Goal: Check status: Check status

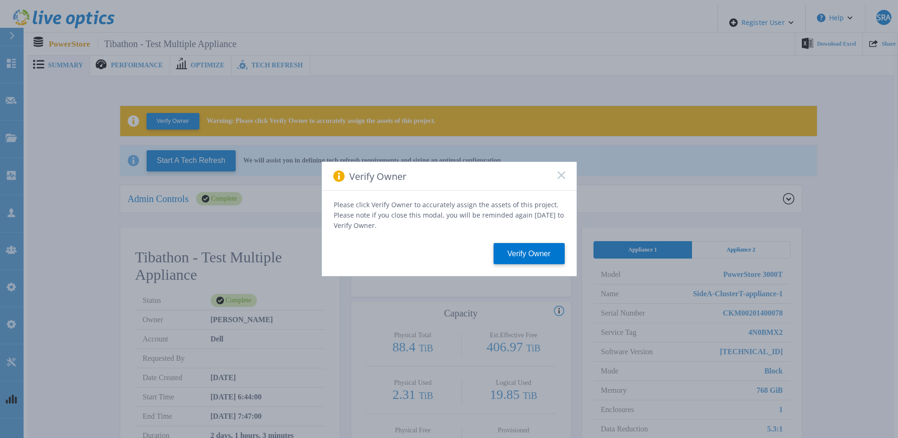
drag, startPoint x: 564, startPoint y: 177, endPoint x: 524, endPoint y: 157, distance: 43.8
click at [564, 177] on icon at bounding box center [561, 176] width 8 height 8
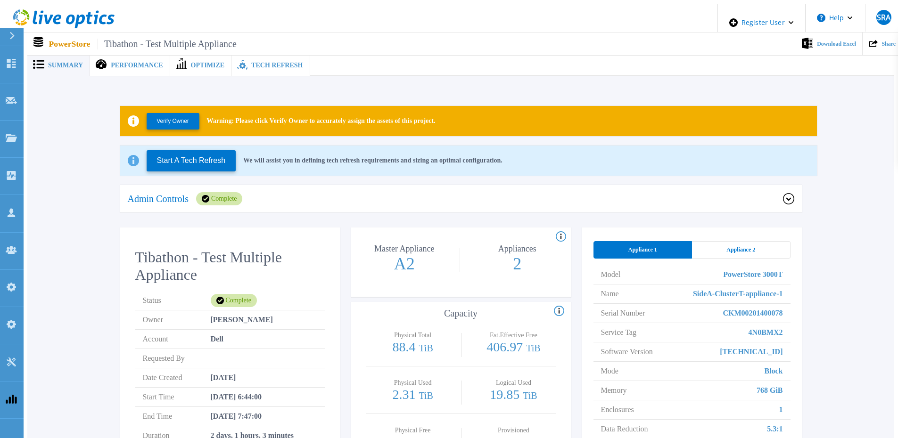
click at [795, 191] on div "Admin Controls Complete" at bounding box center [460, 199] width 681 height 28
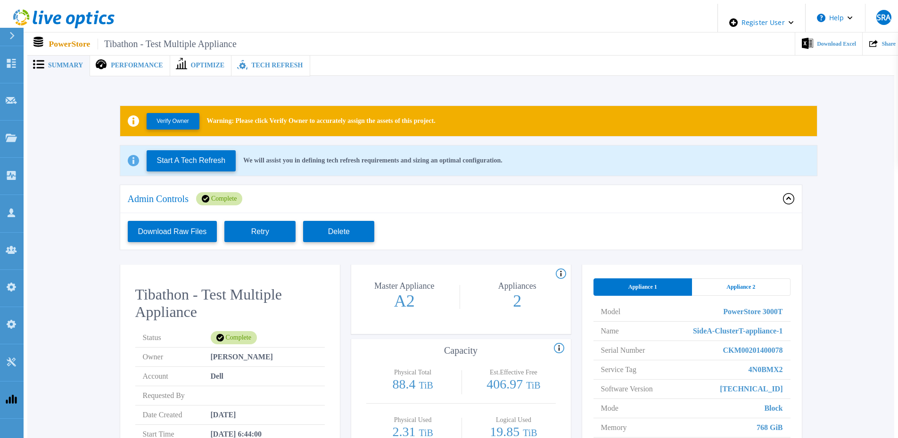
click at [94, 145] on div "Verify Owner Warning: Please click Verify Owner to accurately assign the assets…" at bounding box center [460, 345] width 838 height 508
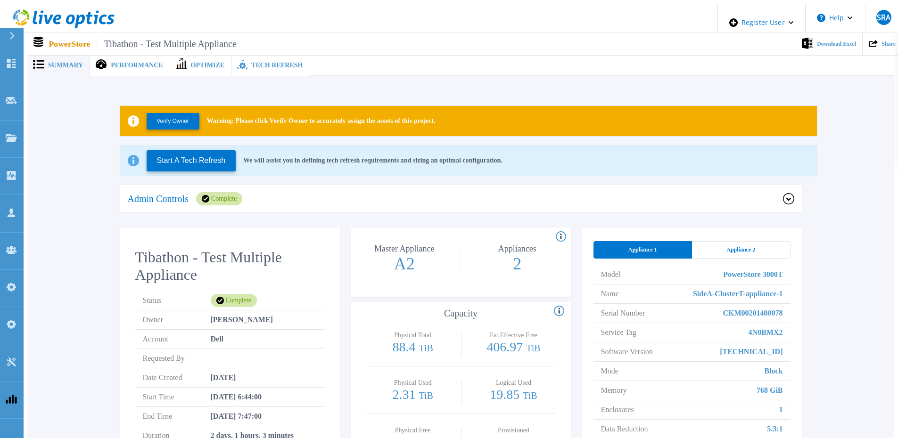
click at [821, 240] on div "Verify Owner Warning: Please click Verify Owner to accurately assign the assets…" at bounding box center [460, 326] width 838 height 471
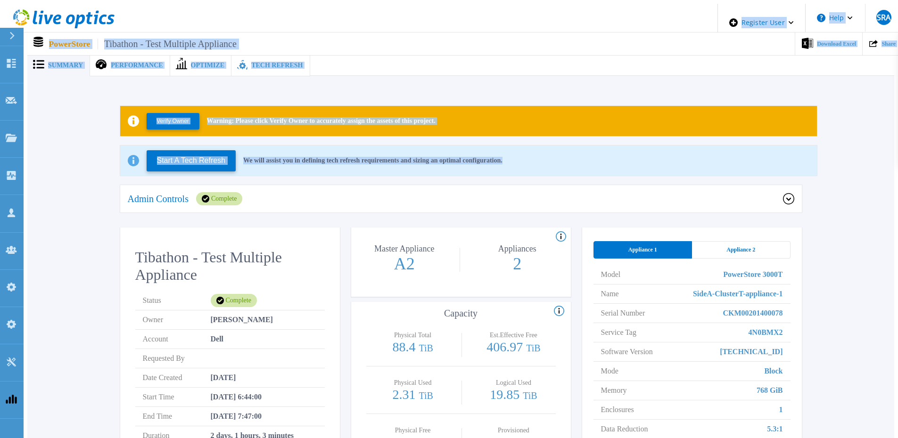
drag, startPoint x: 588, startPoint y: 163, endPoint x: 25, endPoint y: 8, distance: 583.3
click at [25, 8] on div "Register User Help SRA Dell Admin User Syeda Rabiya Alam Syeda.Alam@dell.com De…" at bounding box center [449, 205] width 890 height 402
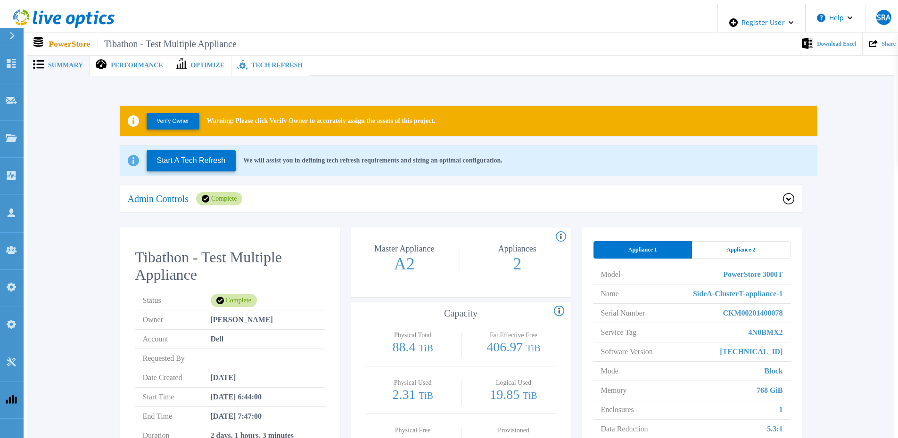
click at [391, 25] on header "Register User Help SRA Dell Admin User Syeda Rabiya Alam Syeda.Alam@dell.com De…" at bounding box center [453, 18] width 898 height 29
click at [251, 62] on span "Tech Refresh" at bounding box center [276, 65] width 51 height 7
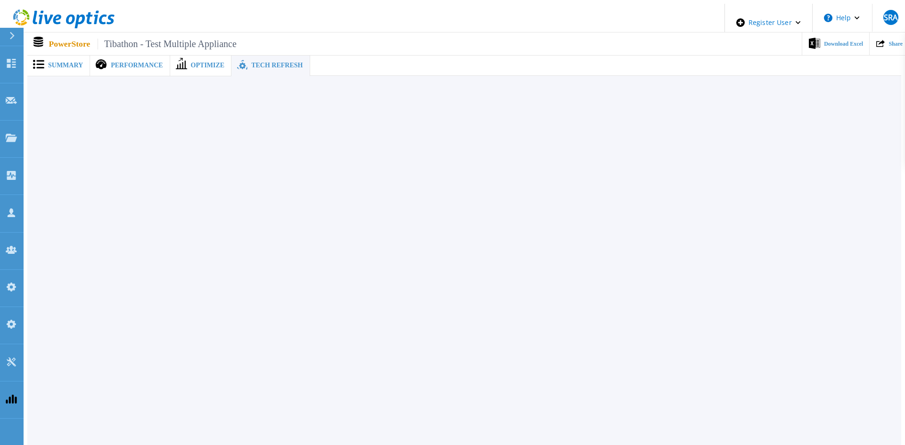
click at [57, 65] on span "Summary" at bounding box center [65, 65] width 35 height 7
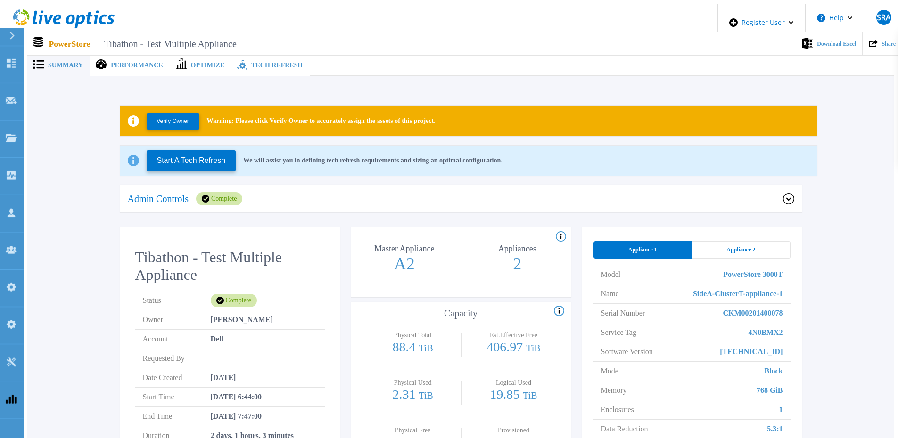
click at [375, 187] on div "Admin Controls Complete" at bounding box center [460, 199] width 681 height 28
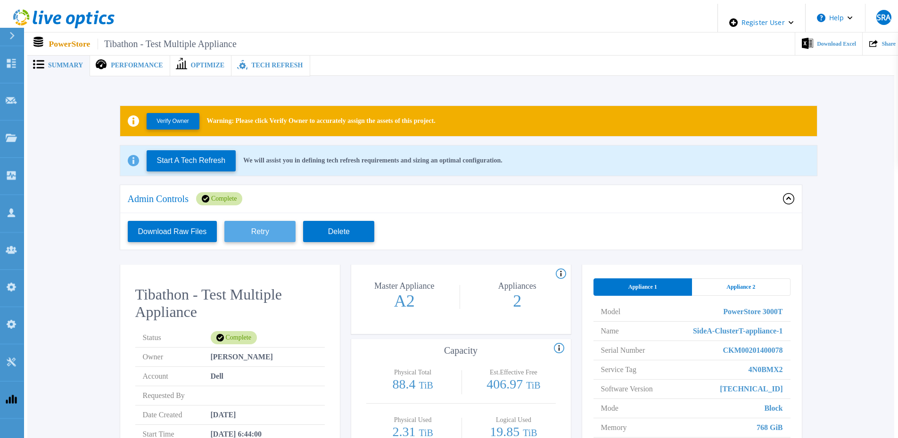
click at [244, 231] on button "Retry" at bounding box center [259, 231] width 71 height 21
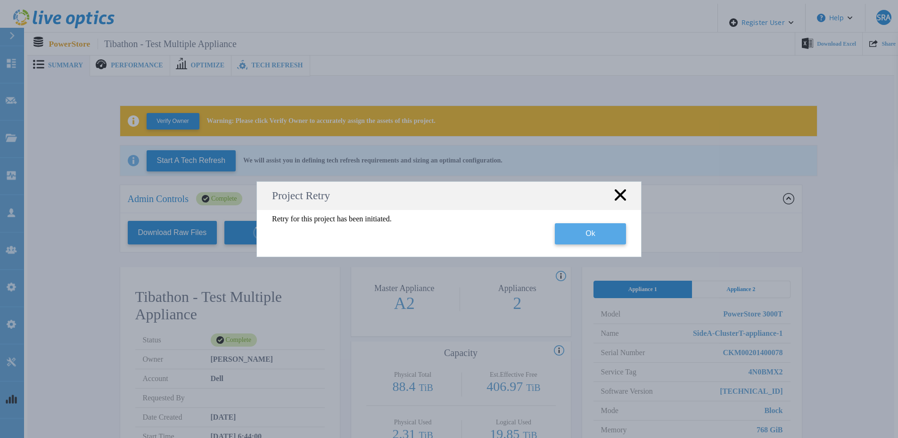
click at [585, 236] on button "Ok" at bounding box center [590, 233] width 71 height 21
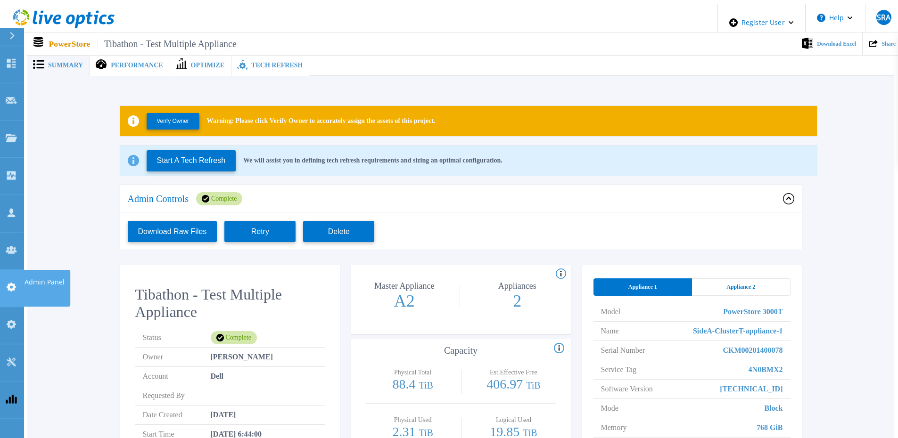
click at [17, 270] on link "Admin Panel Admin Panel" at bounding box center [12, 288] width 24 height 37
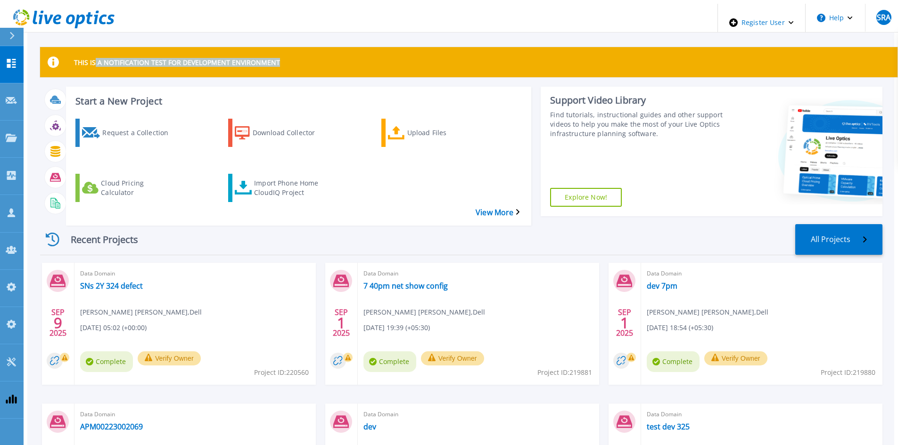
drag, startPoint x: 91, startPoint y: 58, endPoint x: 292, endPoint y: 52, distance: 200.8
click at [292, 52] on div "THIS IS A NOTIFICATION TEST FOR DEVELOPMENT ENVIRONMENT" at bounding box center [468, 62] width 857 height 30
drag, startPoint x: 31, startPoint y: 58, endPoint x: 44, endPoint y: 59, distance: 13.7
click at [43, 59] on div "THIS IS A NOTIFICATION TEST FOR DEVELOPMENT ENVIRONMENT Start a New Project Req…" at bounding box center [460, 278] width 866 height 548
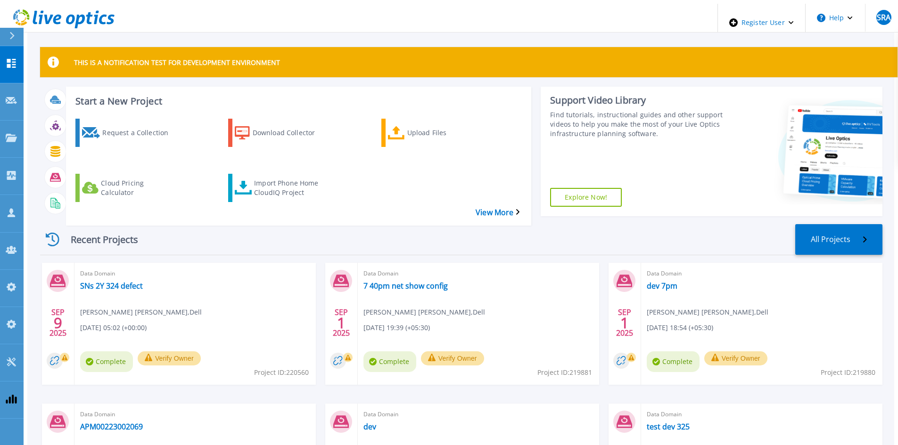
click at [48, 59] on icon at bounding box center [53, 62] width 11 height 11
click at [55, 57] on icon at bounding box center [53, 62] width 11 height 11
click at [16, 121] on link "Projects Projects" at bounding box center [12, 139] width 24 height 37
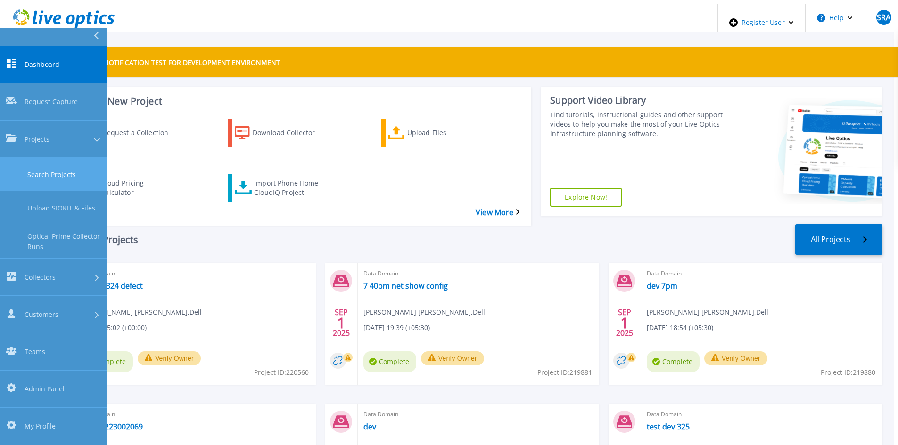
click at [24, 158] on link "Search Projects" at bounding box center [53, 174] width 107 height 33
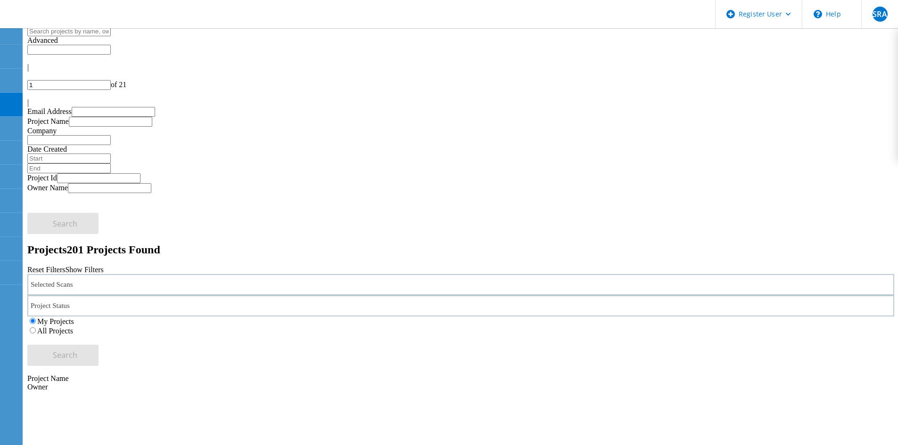
click at [82, 274] on div "Selected Scans" at bounding box center [460, 284] width 866 height 21
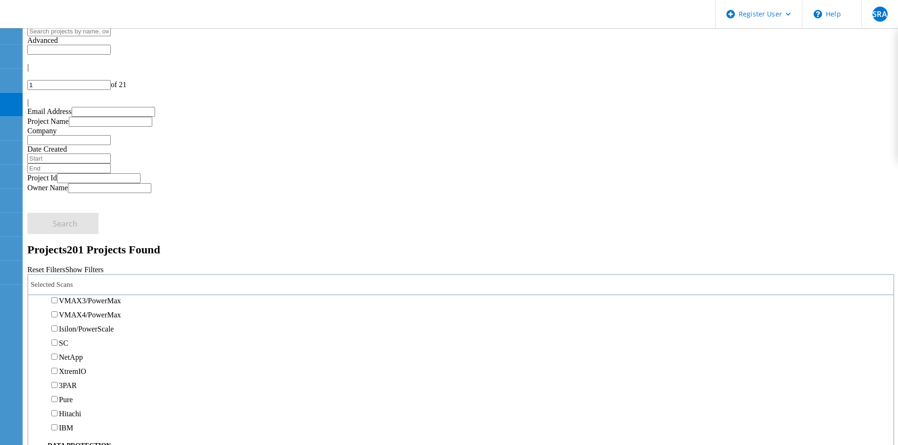
scroll to position [188, 0]
click at [75, 316] on label "PowerStore" at bounding box center [76, 320] width 35 height 8
click at [57, 316] on input "PowerStore" at bounding box center [54, 319] width 6 height 6
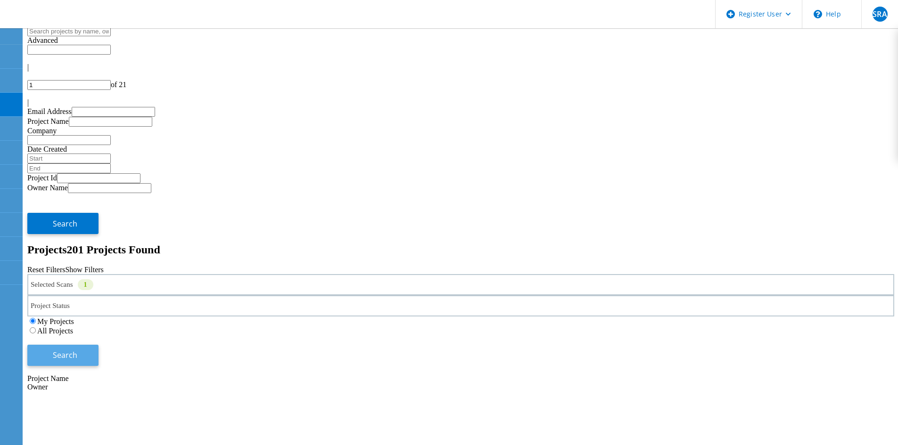
click at [98, 345] on button "Search" at bounding box center [62, 355] width 71 height 21
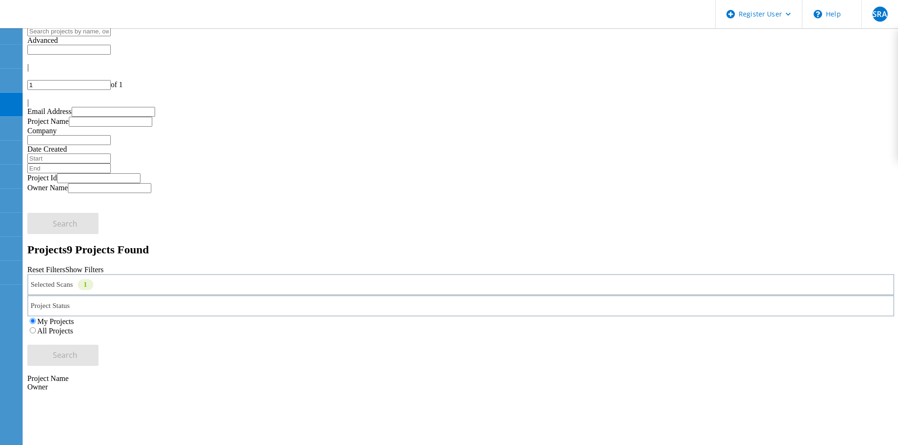
click at [73, 327] on label "All Projects" at bounding box center [55, 331] width 36 height 8
click at [36, 327] on input "All Projects" at bounding box center [33, 330] width 6 height 6
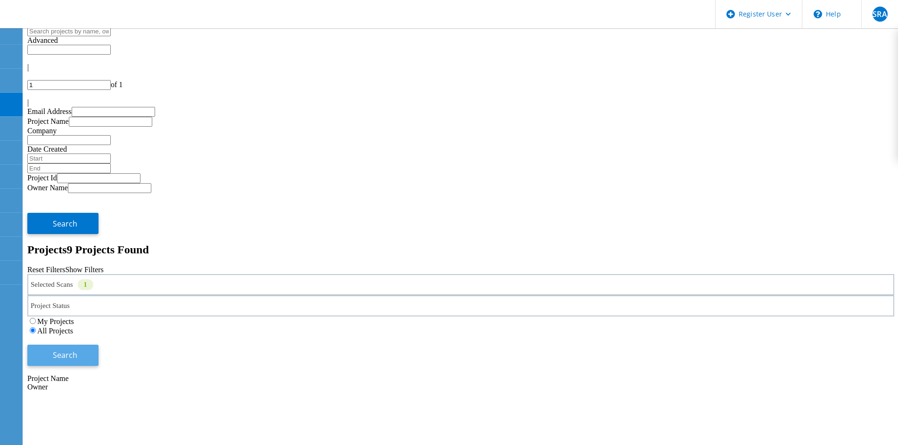
click at [98, 345] on button "Search" at bounding box center [62, 355] width 71 height 21
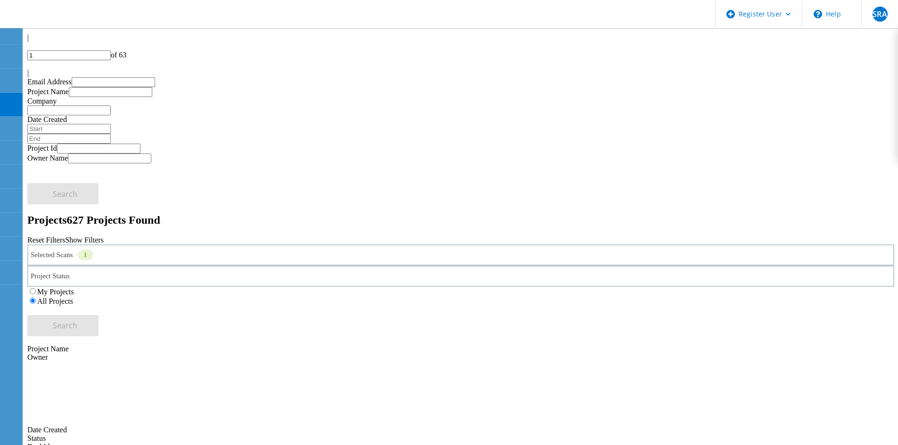
scroll to position [0, 0]
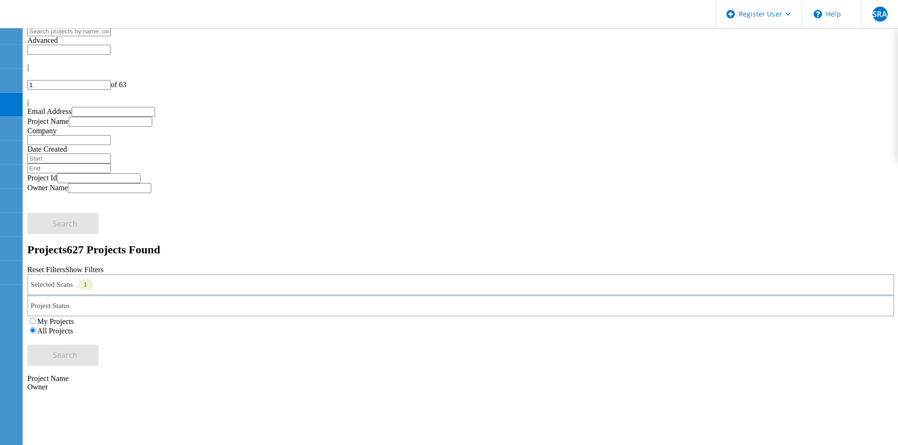
click at [111, 36] on input "text" at bounding box center [68, 31] width 83 height 10
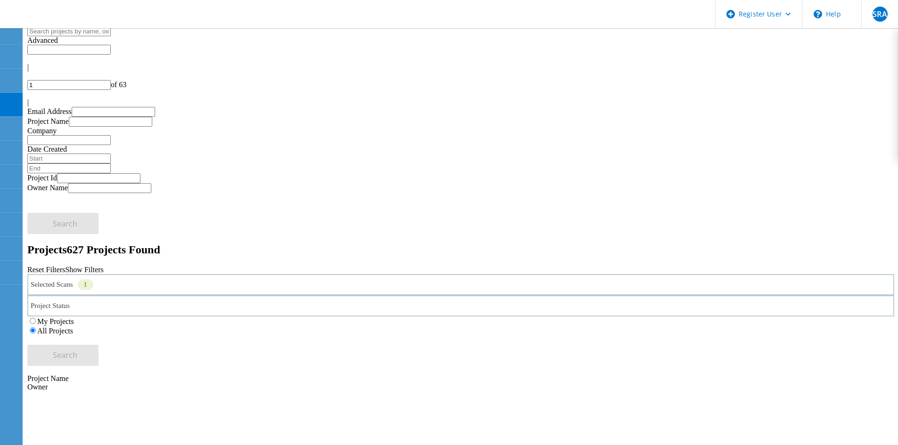
paste input "151404"
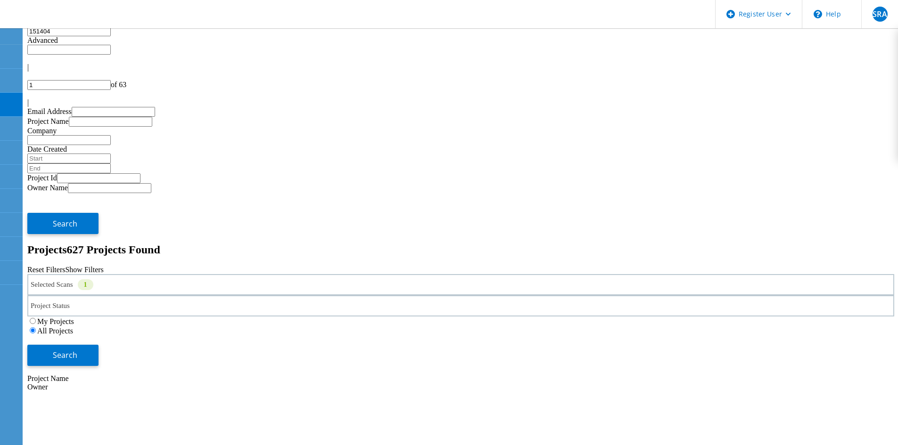
type input "151404"
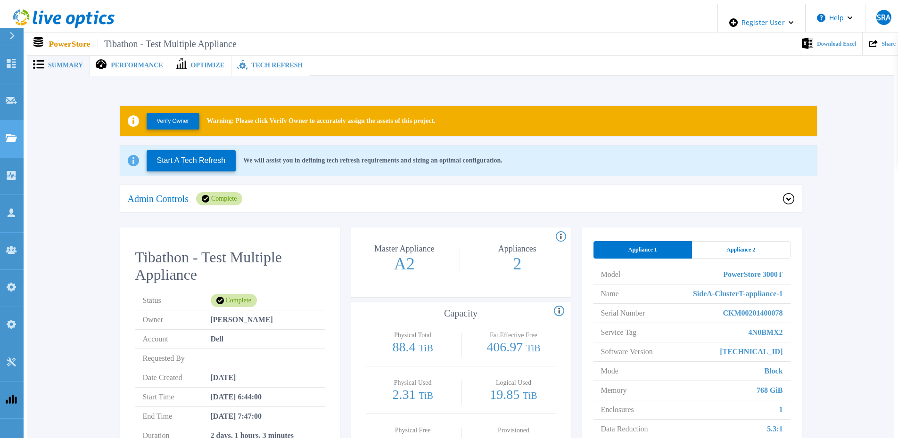
click at [16, 134] on icon at bounding box center [11, 138] width 11 height 8
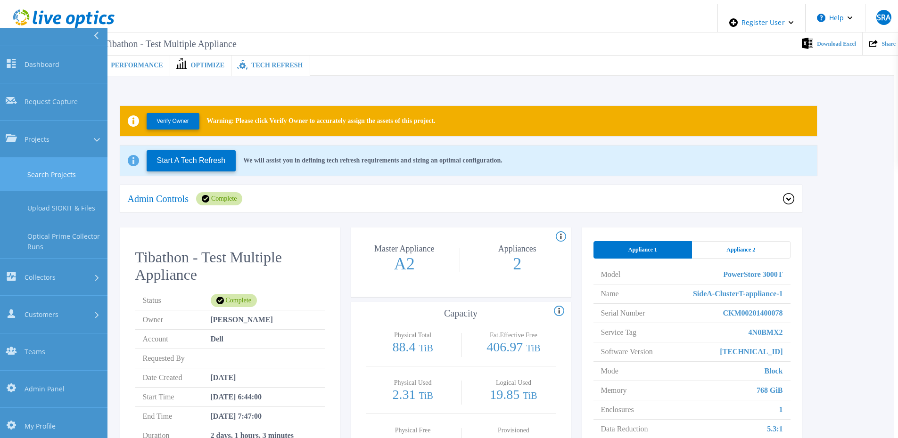
drag, startPoint x: 27, startPoint y: 127, endPoint x: 36, endPoint y: 127, distance: 8.5
click at [27, 158] on link "Search Projects" at bounding box center [53, 174] width 107 height 33
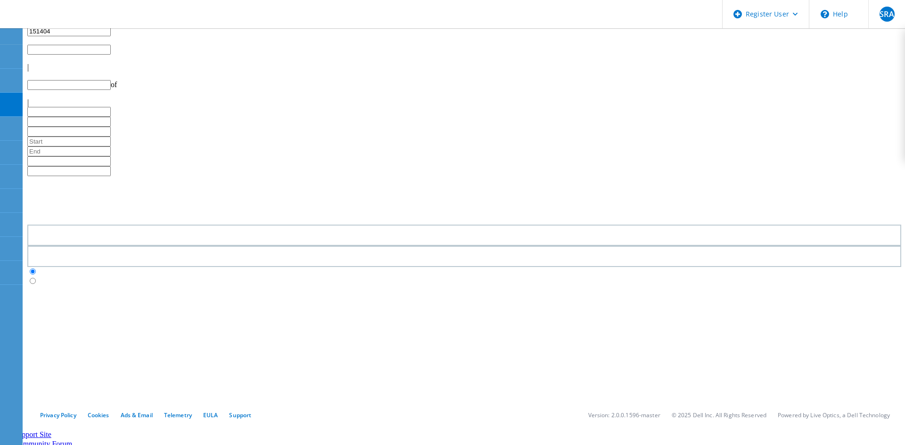
type input "1"
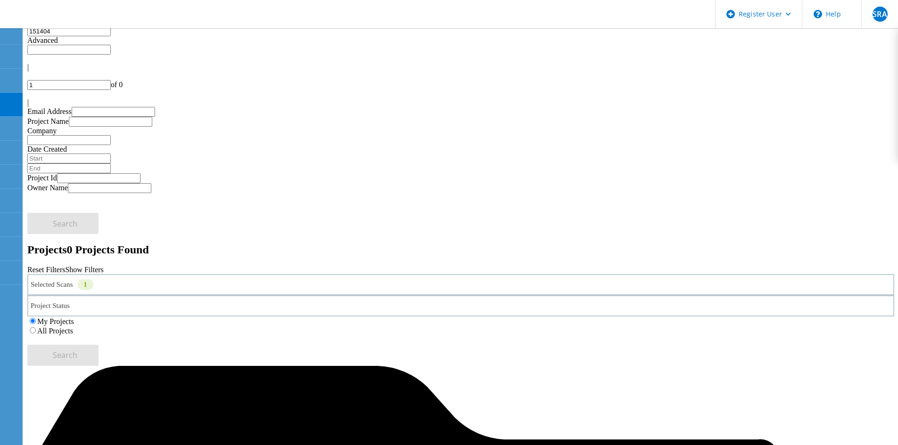
click at [129, 274] on div "Selected Scans 1" at bounding box center [460, 284] width 866 height 21
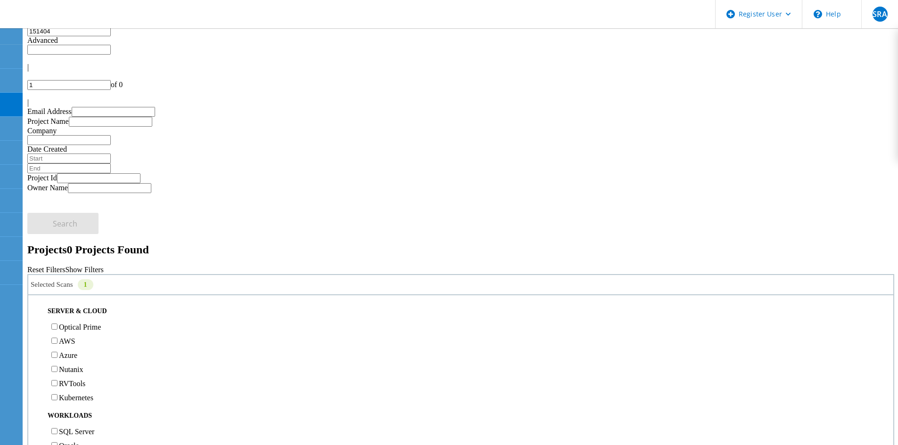
click at [594, 326] on div "All Projects" at bounding box center [460, 330] width 866 height 9
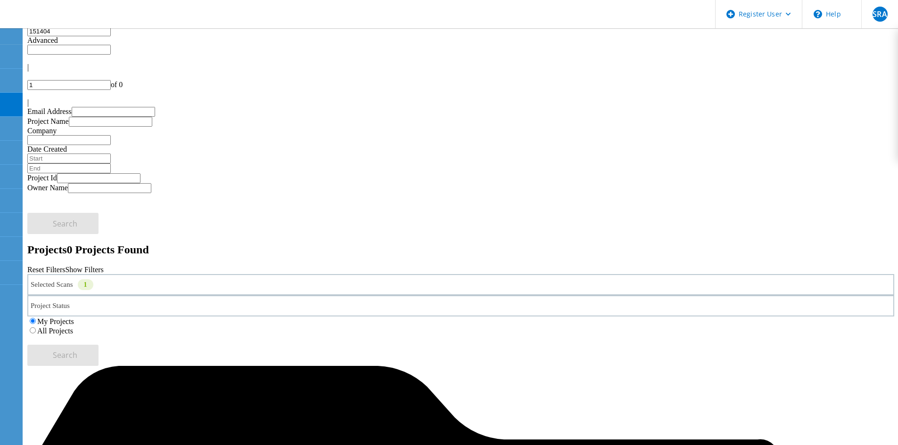
click at [73, 327] on label "All Projects" at bounding box center [55, 331] width 36 height 8
click at [36, 327] on input "All Projects" at bounding box center [33, 330] width 6 height 6
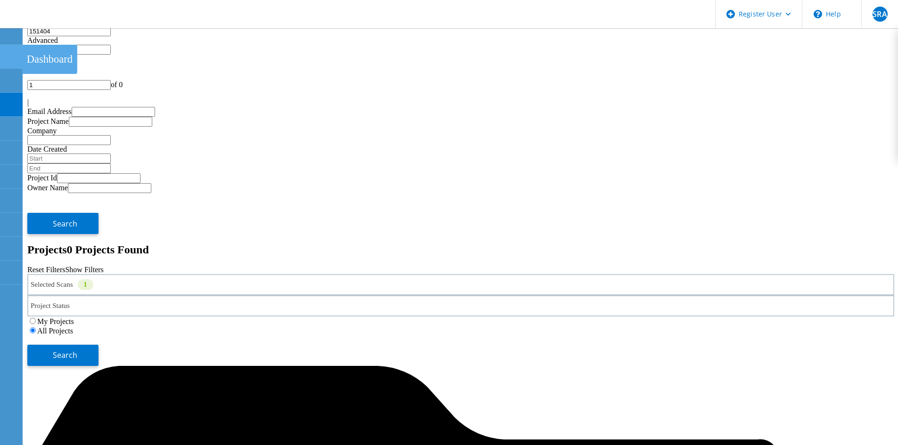
type input "1"
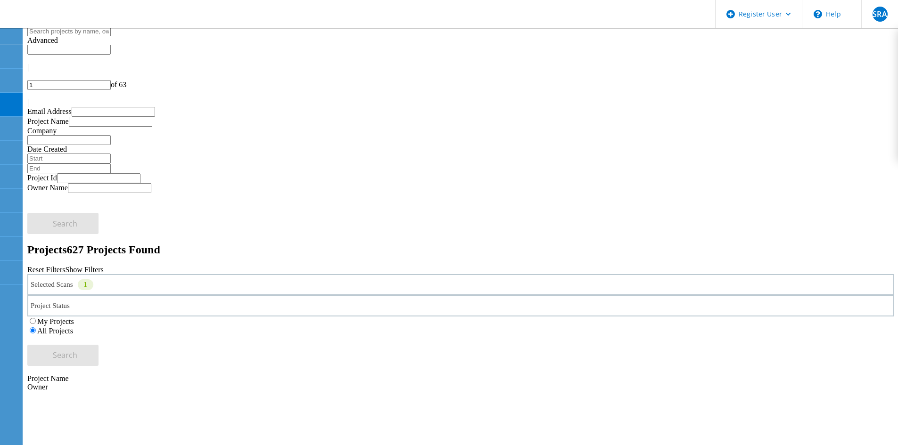
click at [862, 90] on div at bounding box center [460, 94] width 866 height 8
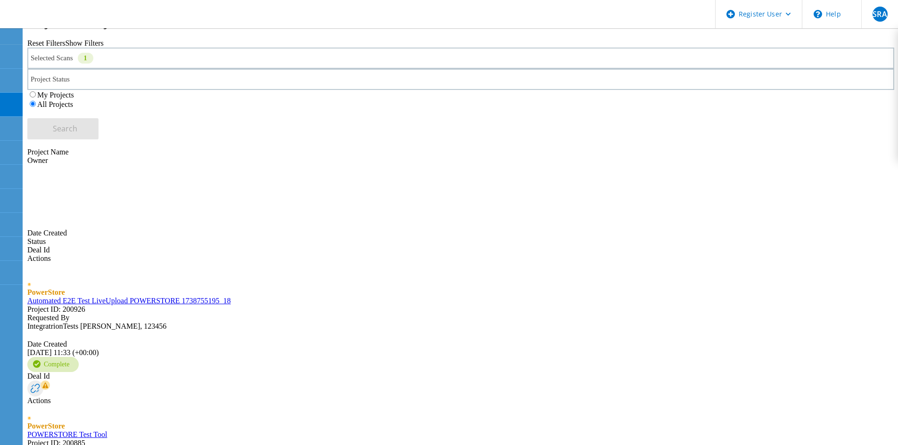
scroll to position [236, 0]
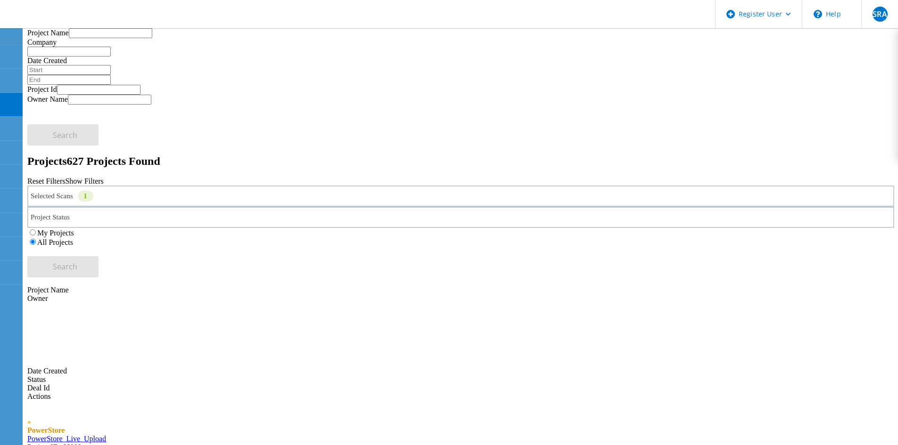
scroll to position [0, 0]
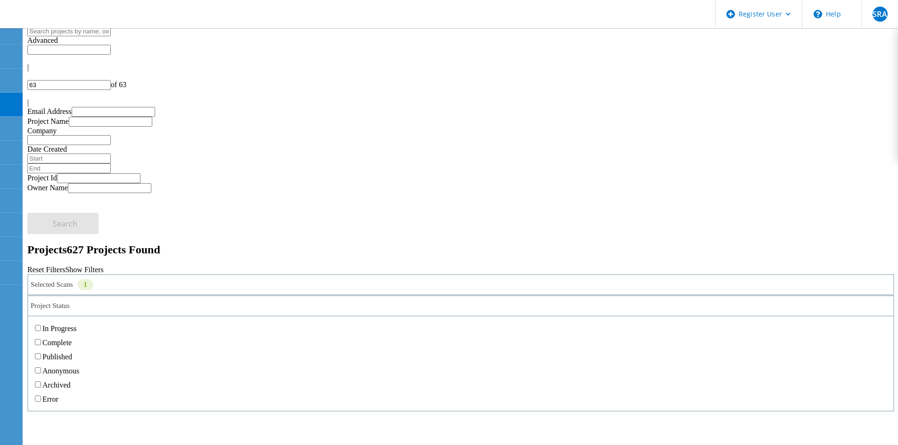
click at [459, 295] on div "Project Status" at bounding box center [460, 305] width 866 height 21
click at [72, 339] on label "Complete" at bounding box center [56, 343] width 29 height 8
click at [41, 339] on input "Complete" at bounding box center [38, 342] width 6 height 6
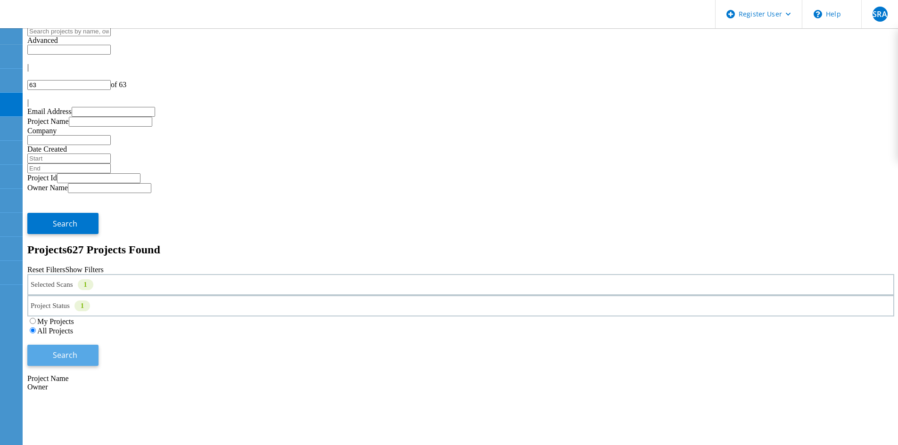
click at [77, 350] on span "Search" at bounding box center [65, 355] width 25 height 10
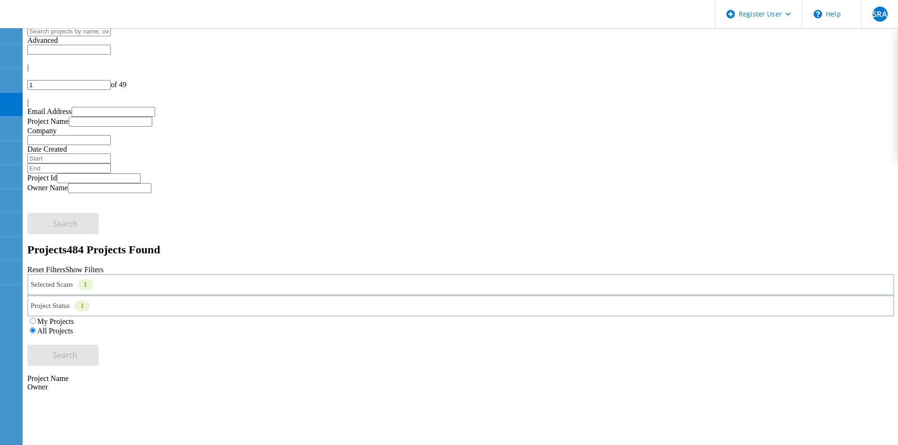
click at [893, 98] on div "|" at bounding box center [460, 102] width 866 height 8
type input "49"
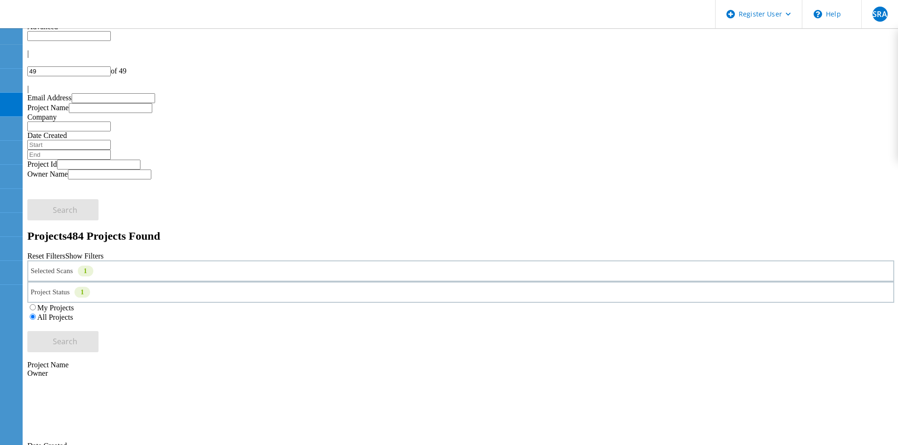
scroll to position [26, 0]
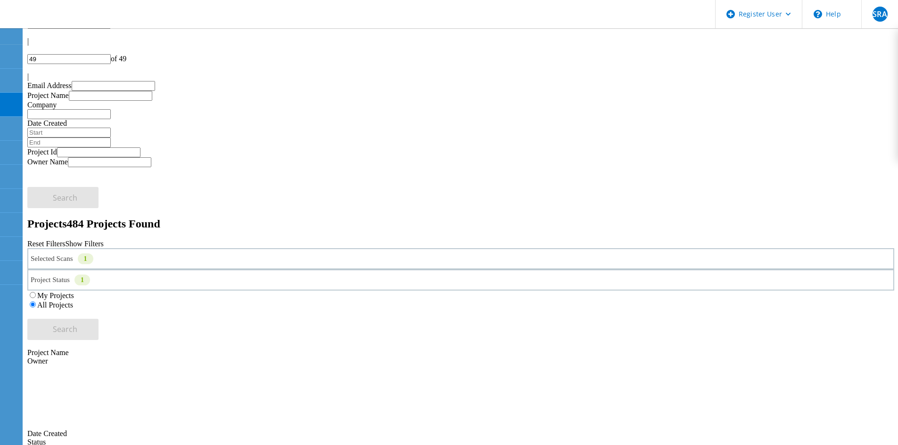
drag, startPoint x: 152, startPoint y: 330, endPoint x: 132, endPoint y: 335, distance: 20.6
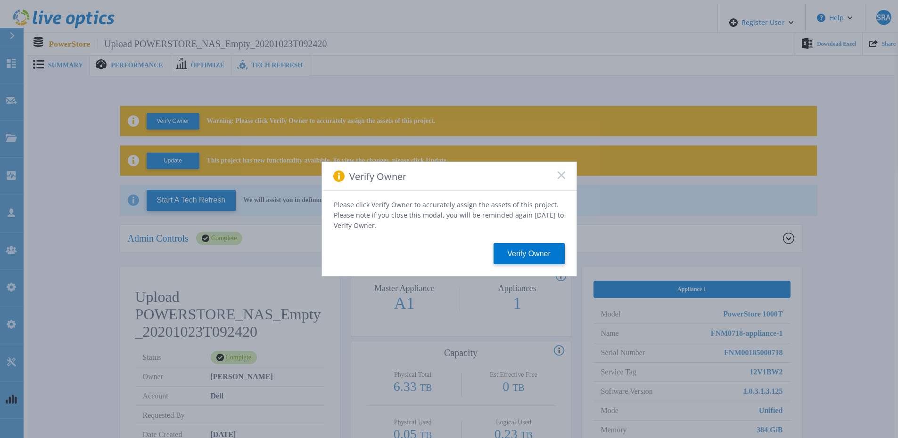
click at [564, 176] on rect at bounding box center [561, 175] width 8 height 8
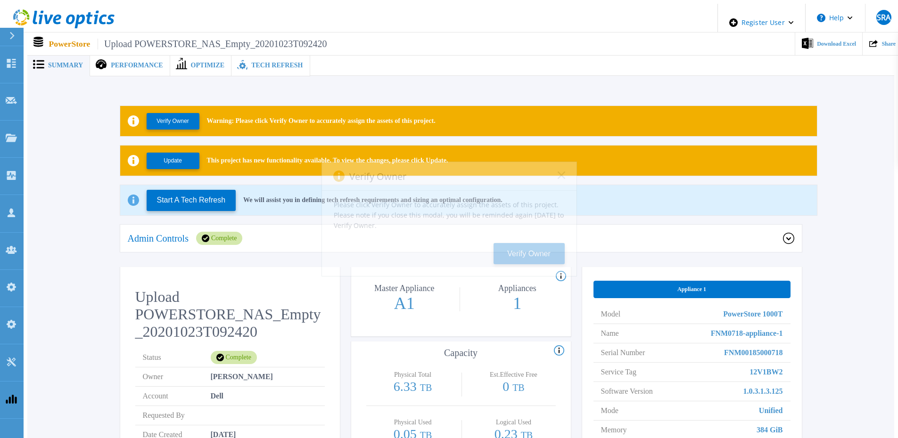
click at [559, 179] on icon at bounding box center [561, 176] width 8 height 8
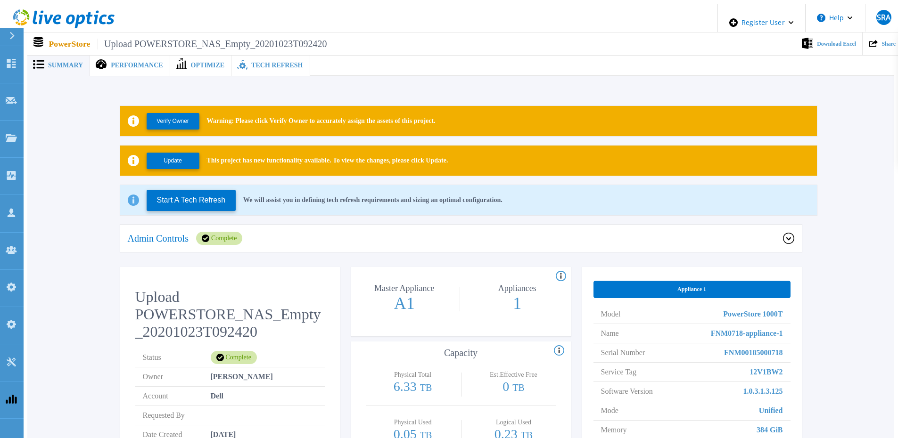
click at [248, 50] on div "PowerStore Upload POWERSTORE_NAS_Empty_20201023T092420 Download Excel Share" at bounding box center [464, 44] width 874 height 23
click at [251, 64] on span "Tech Refresh" at bounding box center [276, 65] width 51 height 7
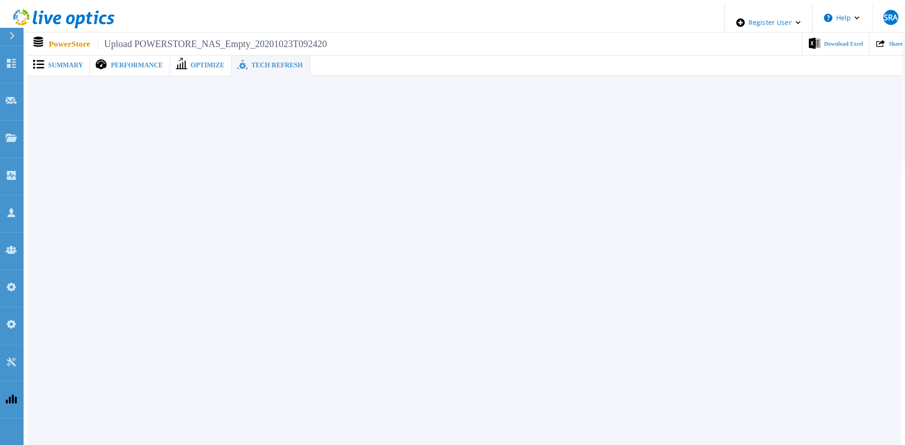
click at [74, 69] on div "Summary" at bounding box center [58, 66] width 63 height 22
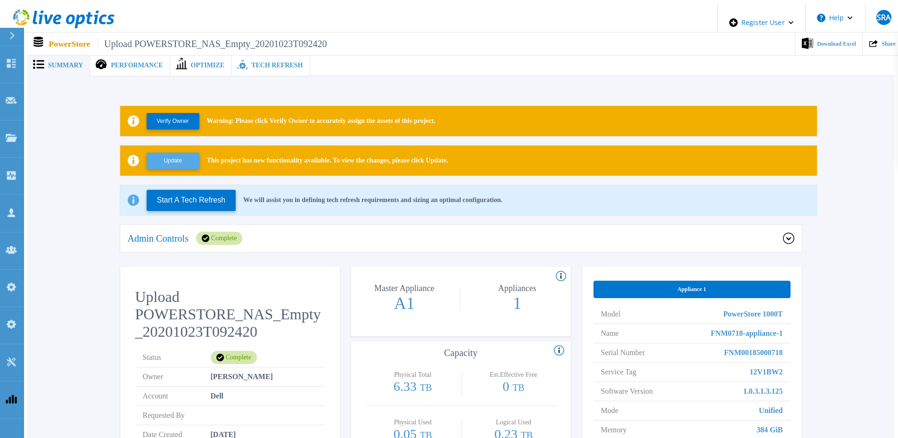
click at [164, 162] on button "Update" at bounding box center [173, 161] width 53 height 16
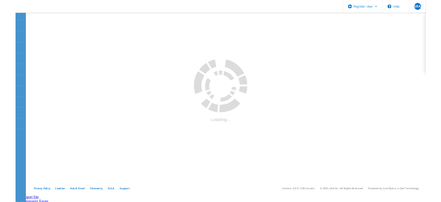
scroll to position [26, 0]
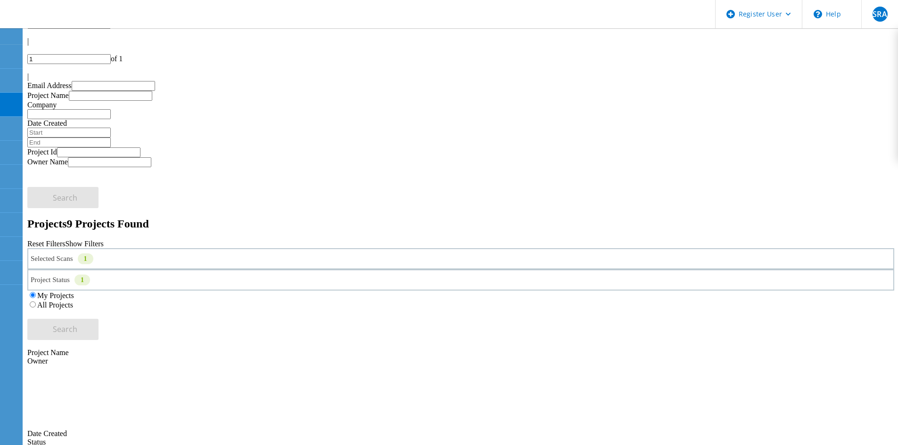
click at [588, 291] on div "My Projects All Projects" at bounding box center [460, 300] width 866 height 19
click at [73, 301] on label "All Projects" at bounding box center [55, 305] width 36 height 8
click at [36, 302] on input "All Projects" at bounding box center [33, 305] width 6 height 6
click at [77, 324] on span "Search" at bounding box center [65, 329] width 25 height 10
click at [891, 73] on div "|" at bounding box center [460, 77] width 866 height 8
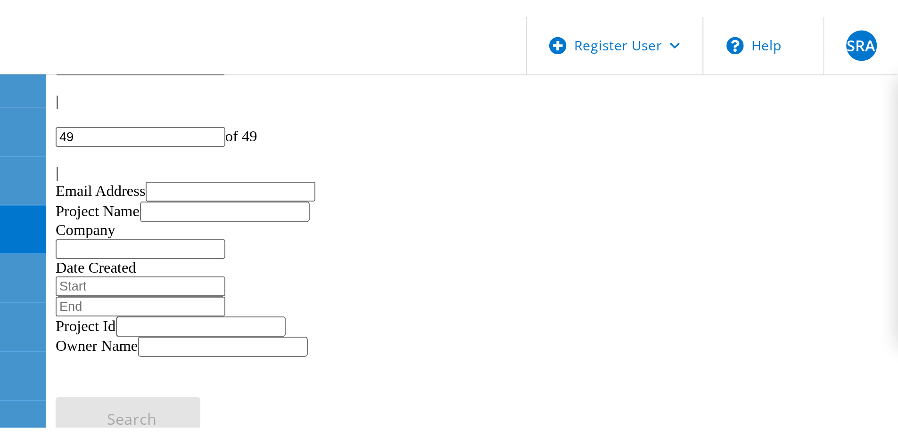
scroll to position [0, 0]
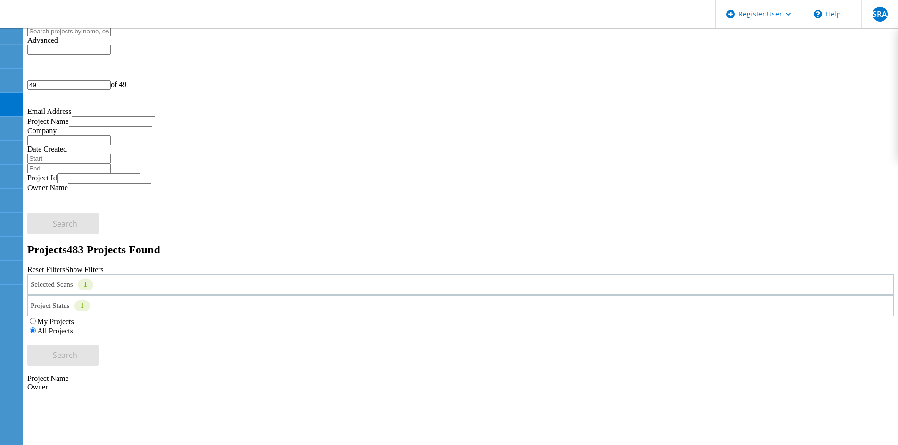
click at [775, 72] on div at bounding box center [460, 76] width 866 height 8
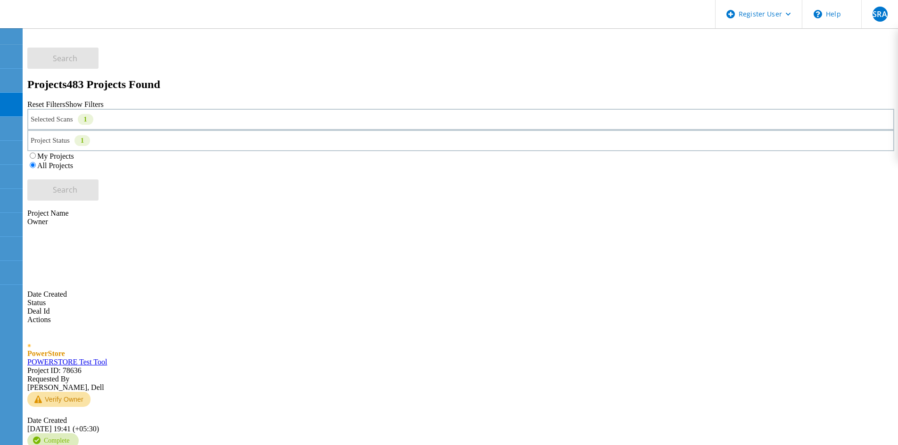
scroll to position [188, 0]
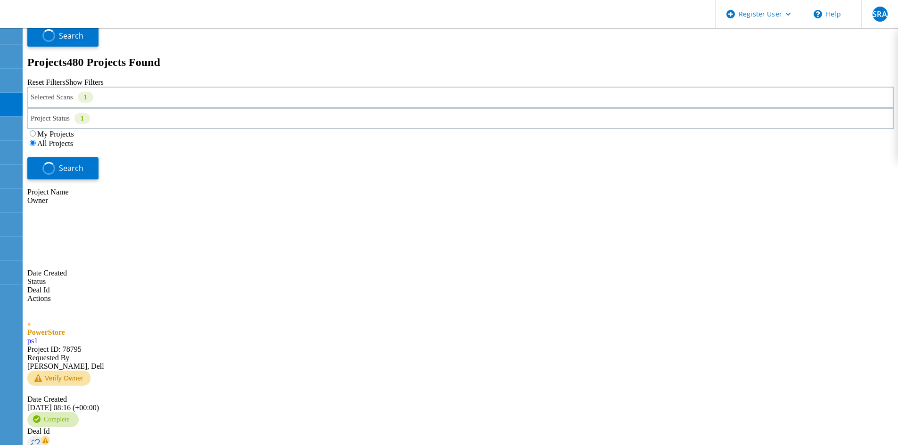
drag, startPoint x: 766, startPoint y: 39, endPoint x: 831, endPoint y: 42, distance: 64.6
type input "45"
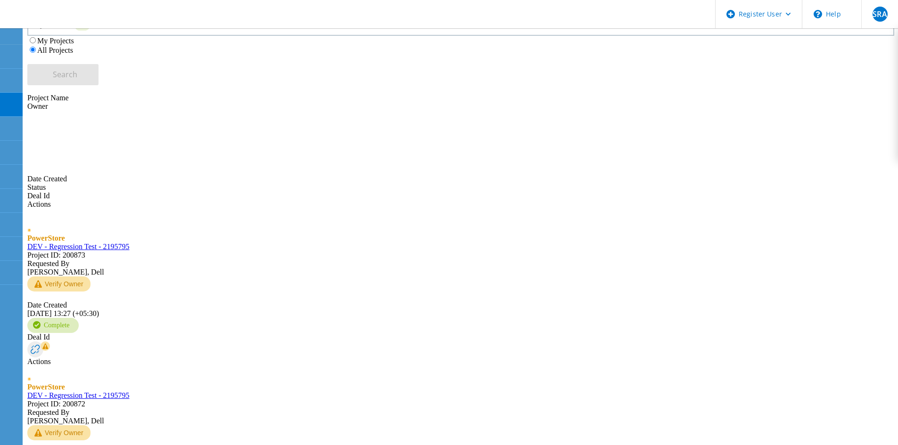
scroll to position [331, 0]
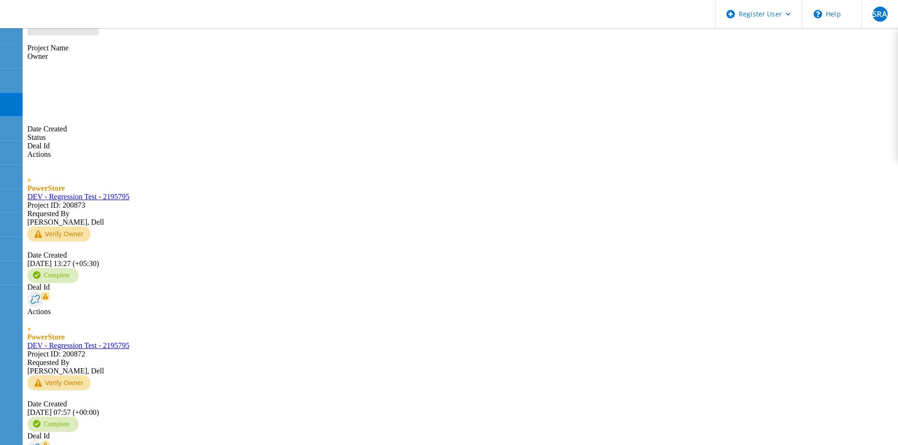
drag, startPoint x: 815, startPoint y: 48, endPoint x: 800, endPoint y: 46, distance: 15.1
type input "16"
drag, startPoint x: 120, startPoint y: 196, endPoint x: 106, endPoint y: 196, distance: 13.7
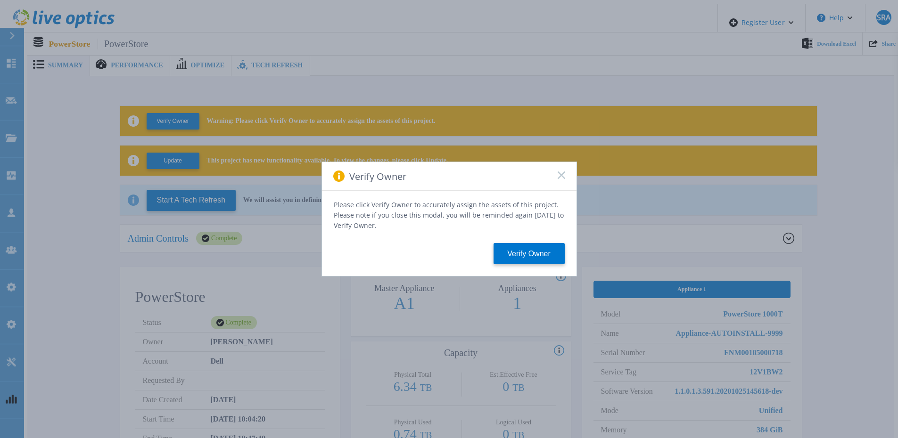
click at [562, 177] on rect at bounding box center [561, 175] width 8 height 8
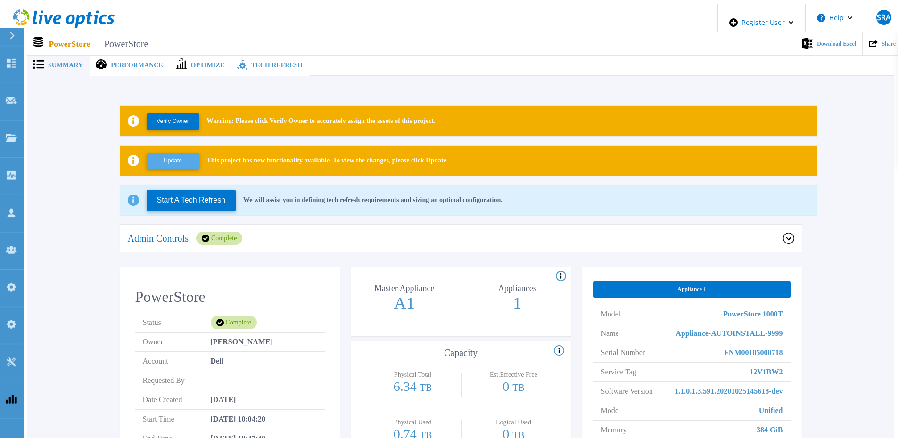
click at [173, 153] on button "Update" at bounding box center [173, 161] width 53 height 16
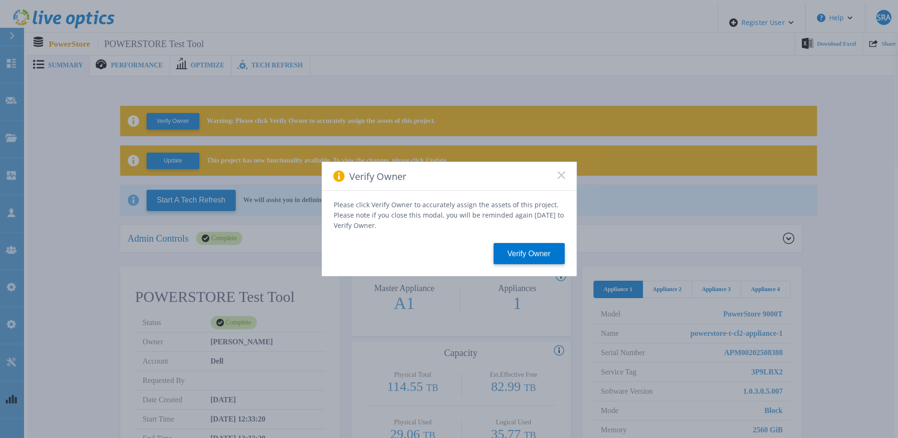
drag, startPoint x: 563, startPoint y: 180, endPoint x: 531, endPoint y: 179, distance: 32.0
click at [563, 179] on icon at bounding box center [561, 176] width 8 height 8
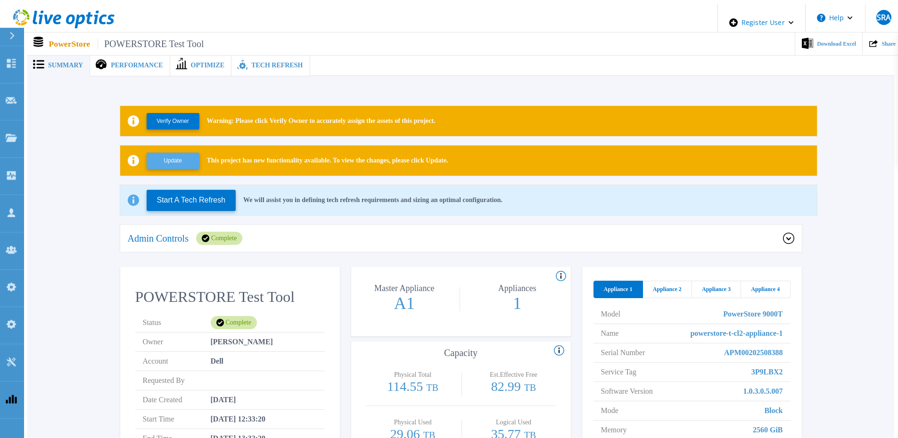
click at [153, 160] on button "Update" at bounding box center [173, 161] width 53 height 16
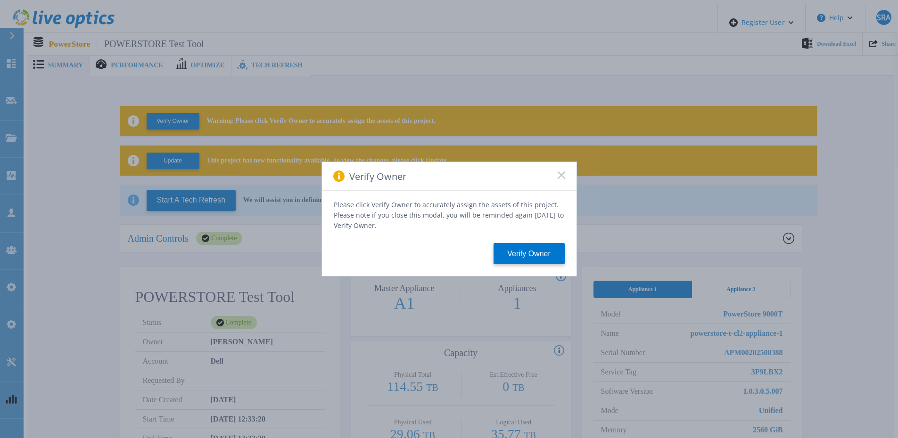
click at [558, 178] on icon at bounding box center [561, 176] width 8 height 8
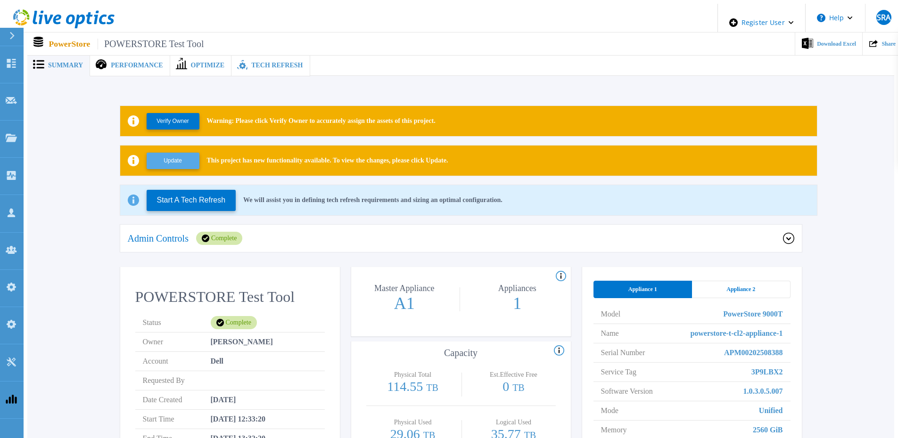
click at [163, 155] on button "Update" at bounding box center [173, 161] width 53 height 16
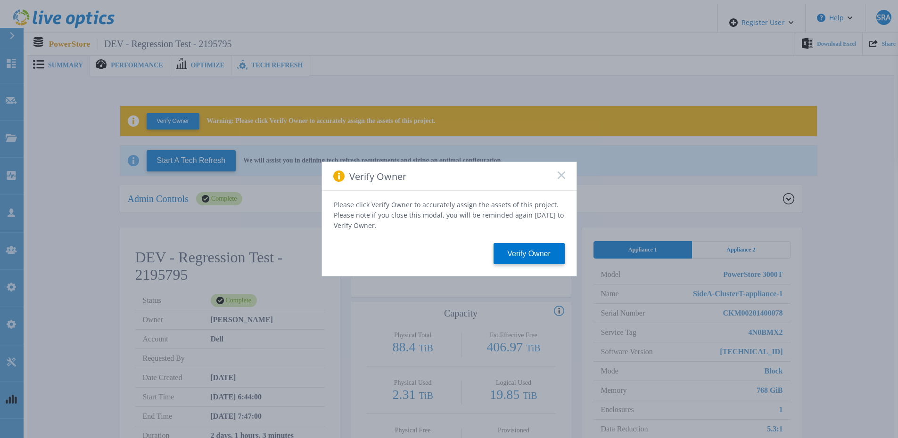
click at [565, 191] on div "Verify Owner" at bounding box center [449, 176] width 254 height 29
click at [557, 187] on div "Verify Owner" at bounding box center [449, 176] width 254 height 29
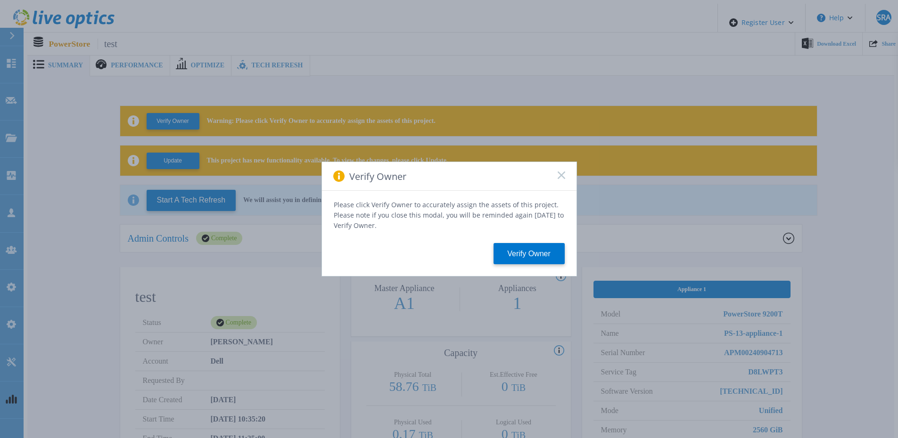
click at [562, 178] on icon at bounding box center [561, 176] width 8 height 8
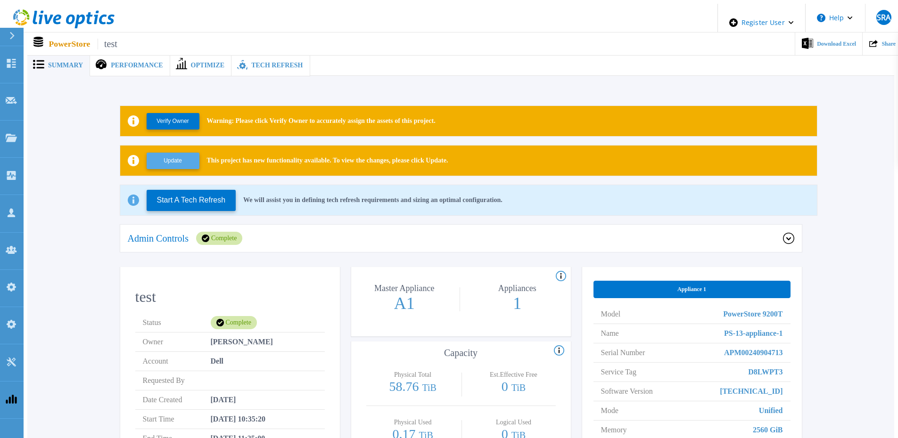
click at [176, 155] on button "Update" at bounding box center [173, 161] width 53 height 16
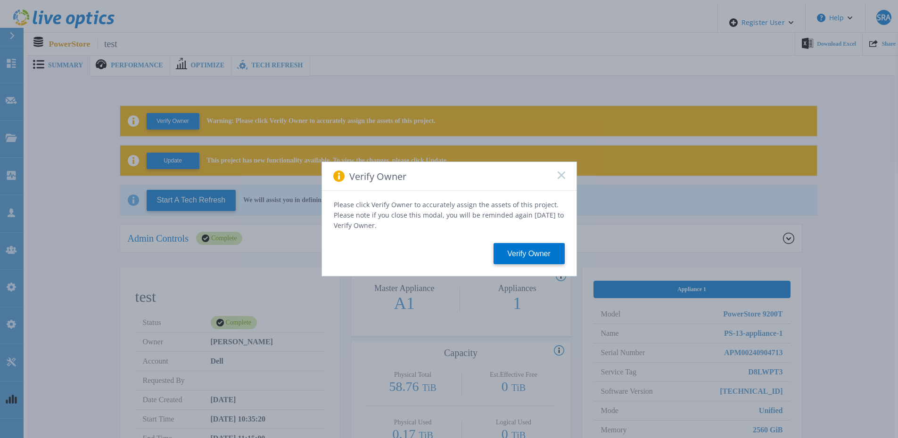
click at [566, 178] on div "Verify Owner" at bounding box center [449, 176] width 254 height 29
drag, startPoint x: 553, startPoint y: 178, endPoint x: 563, endPoint y: 180, distance: 10.1
click at [554, 178] on div "Verify Owner" at bounding box center [449, 176] width 254 height 29
click at [566, 180] on div "Verify Owner" at bounding box center [449, 176] width 254 height 29
click at [560, 177] on icon at bounding box center [561, 176] width 8 height 8
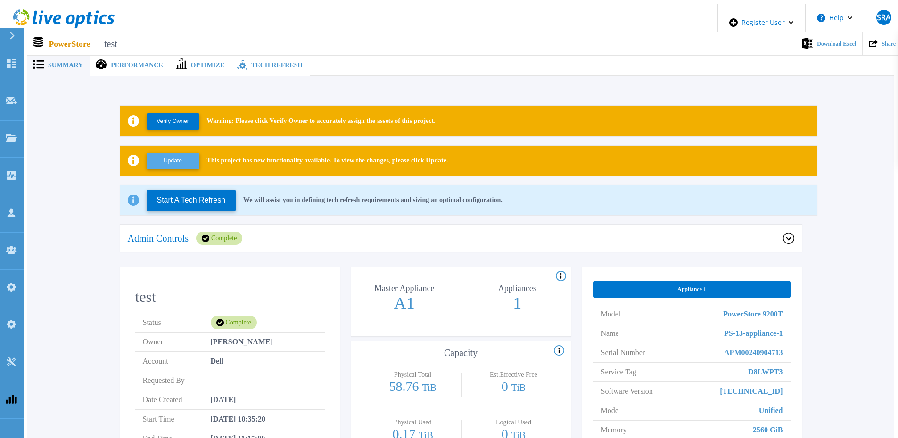
click at [176, 159] on button "Update" at bounding box center [173, 161] width 53 height 16
